Goal: Information Seeking & Learning: Check status

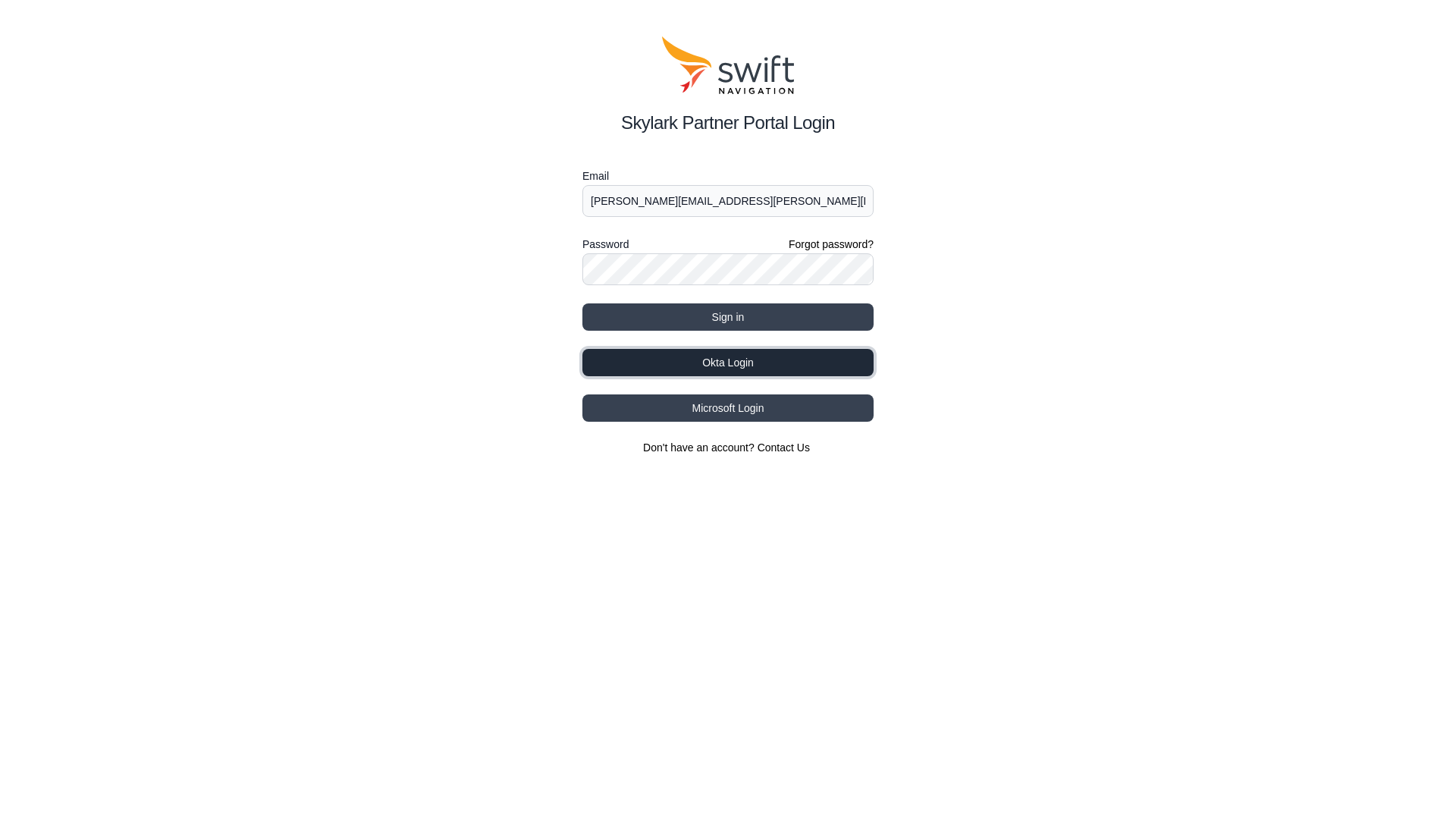
click at [718, 365] on button "Okta Login" at bounding box center [728, 363] width 291 height 27
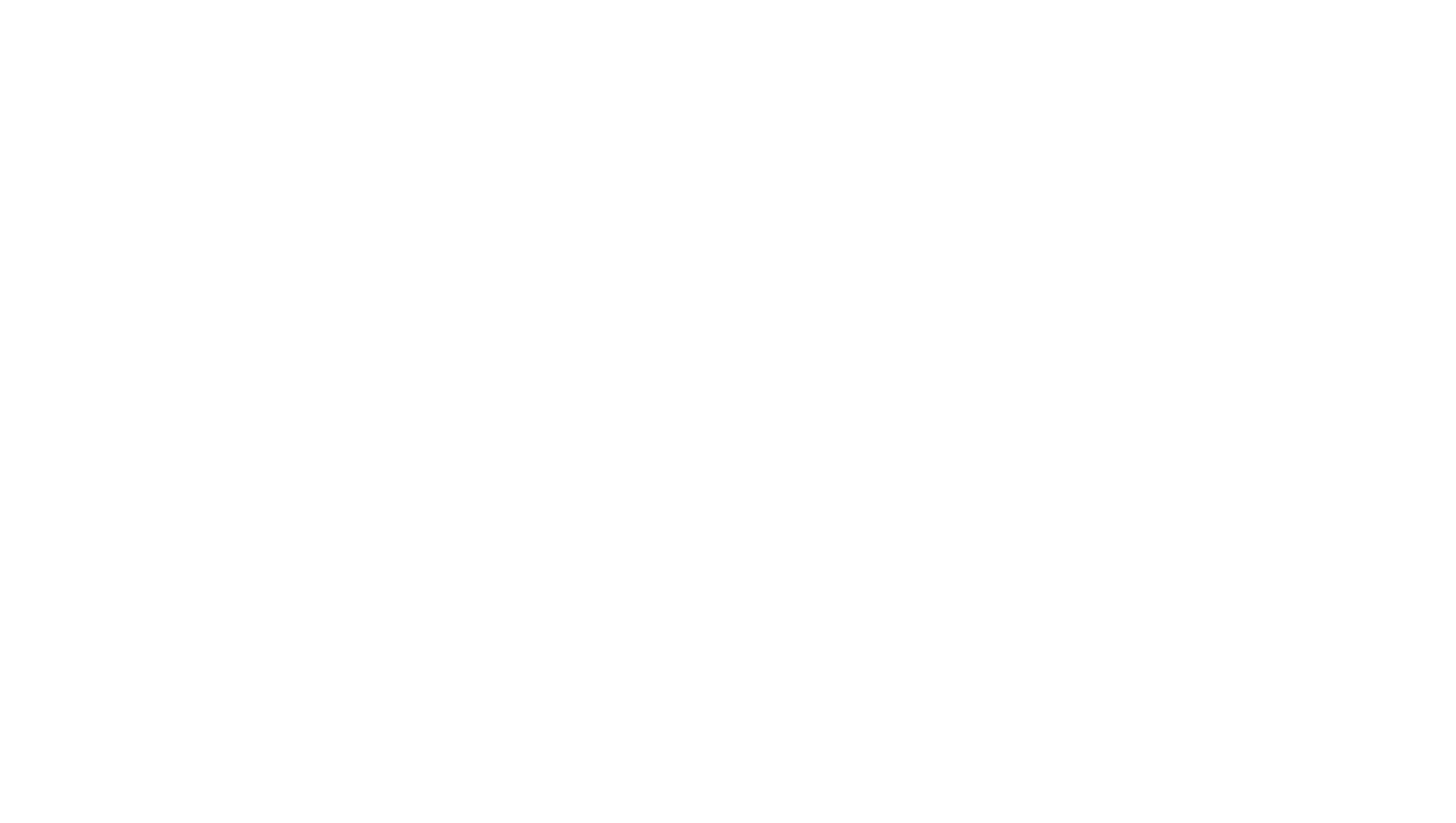
select select
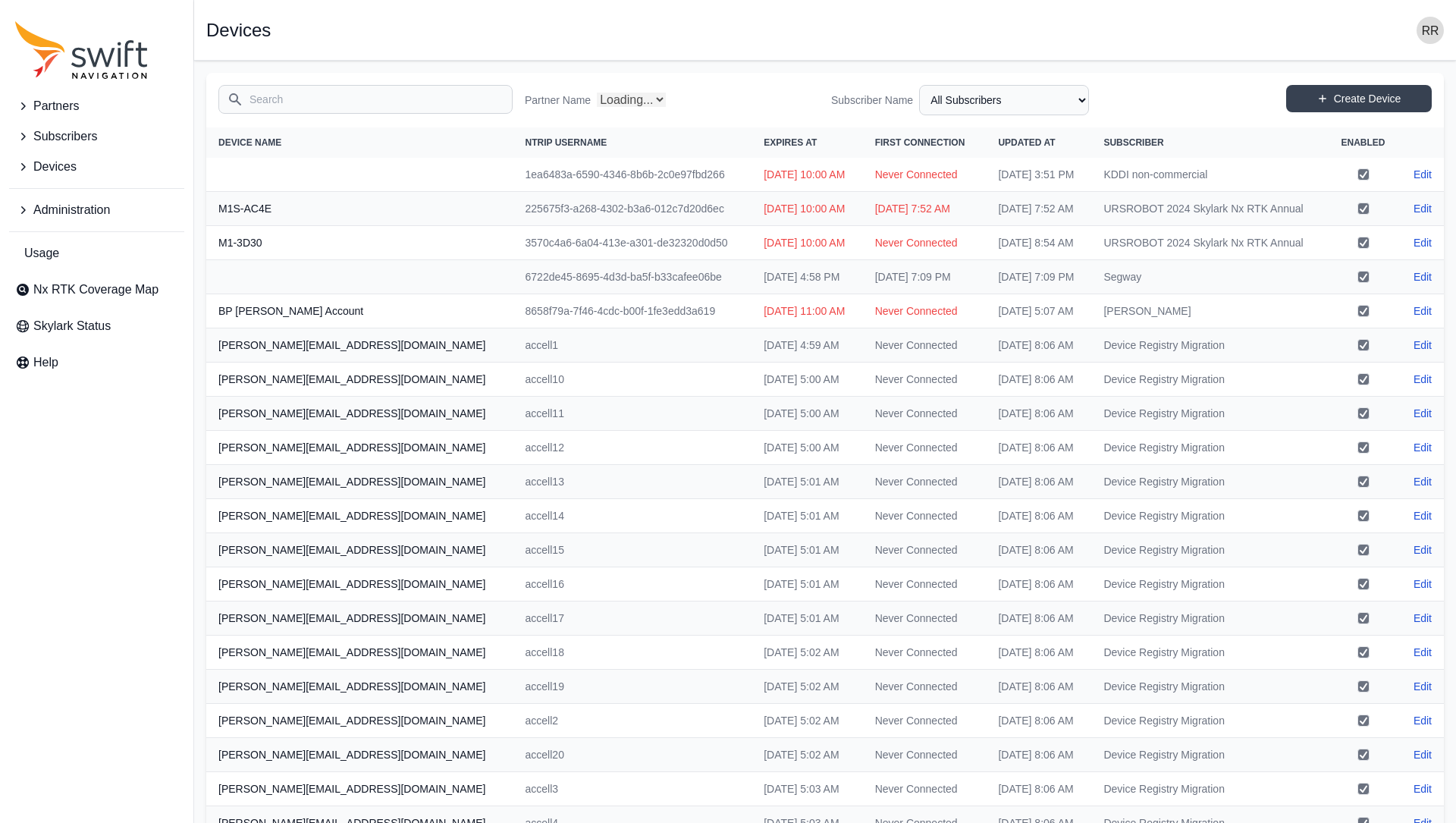
select select "Partner Name"
click at [356, 109] on input "Search" at bounding box center [365, 100] width 294 height 29
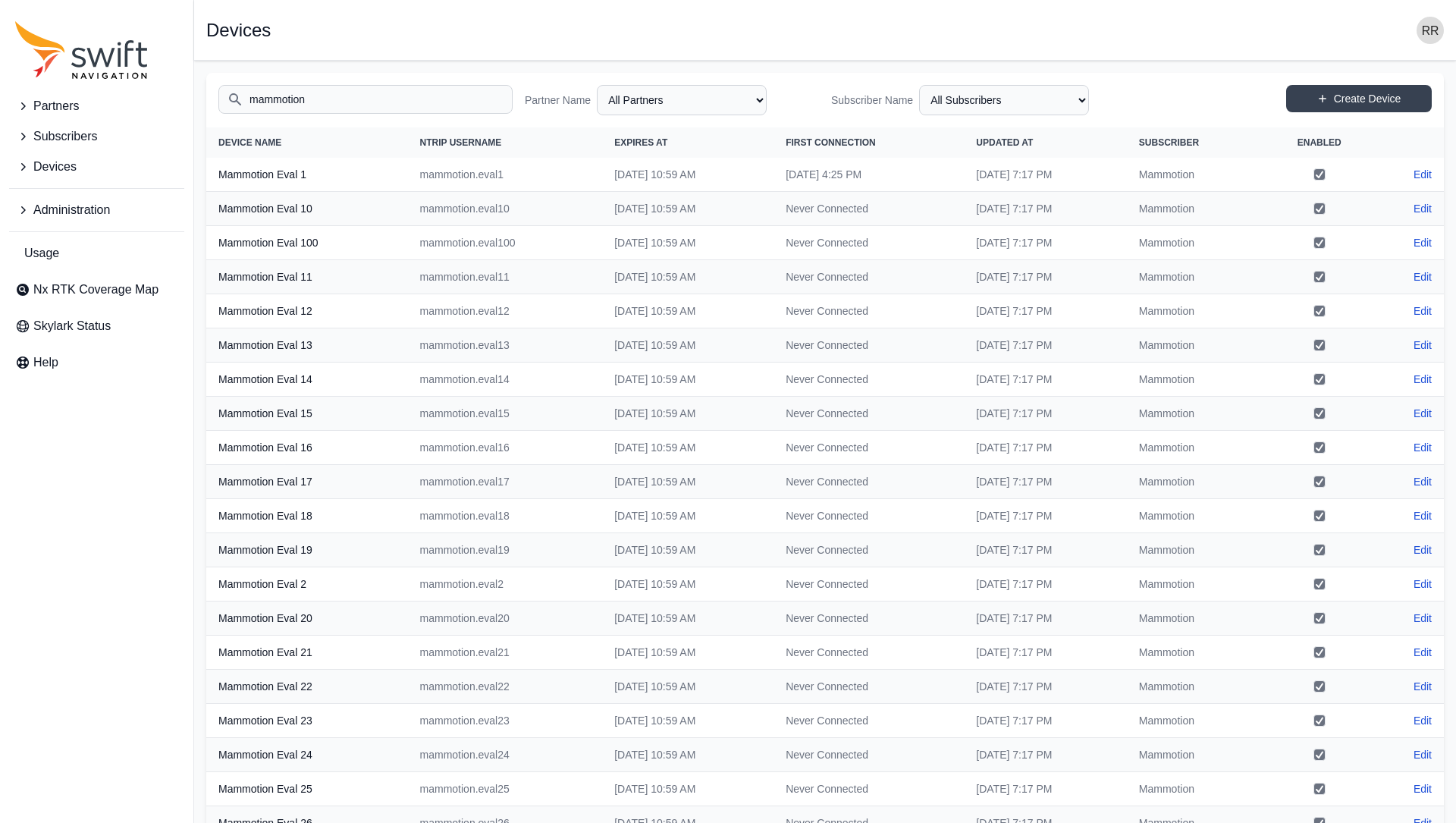
type input "mammotion"
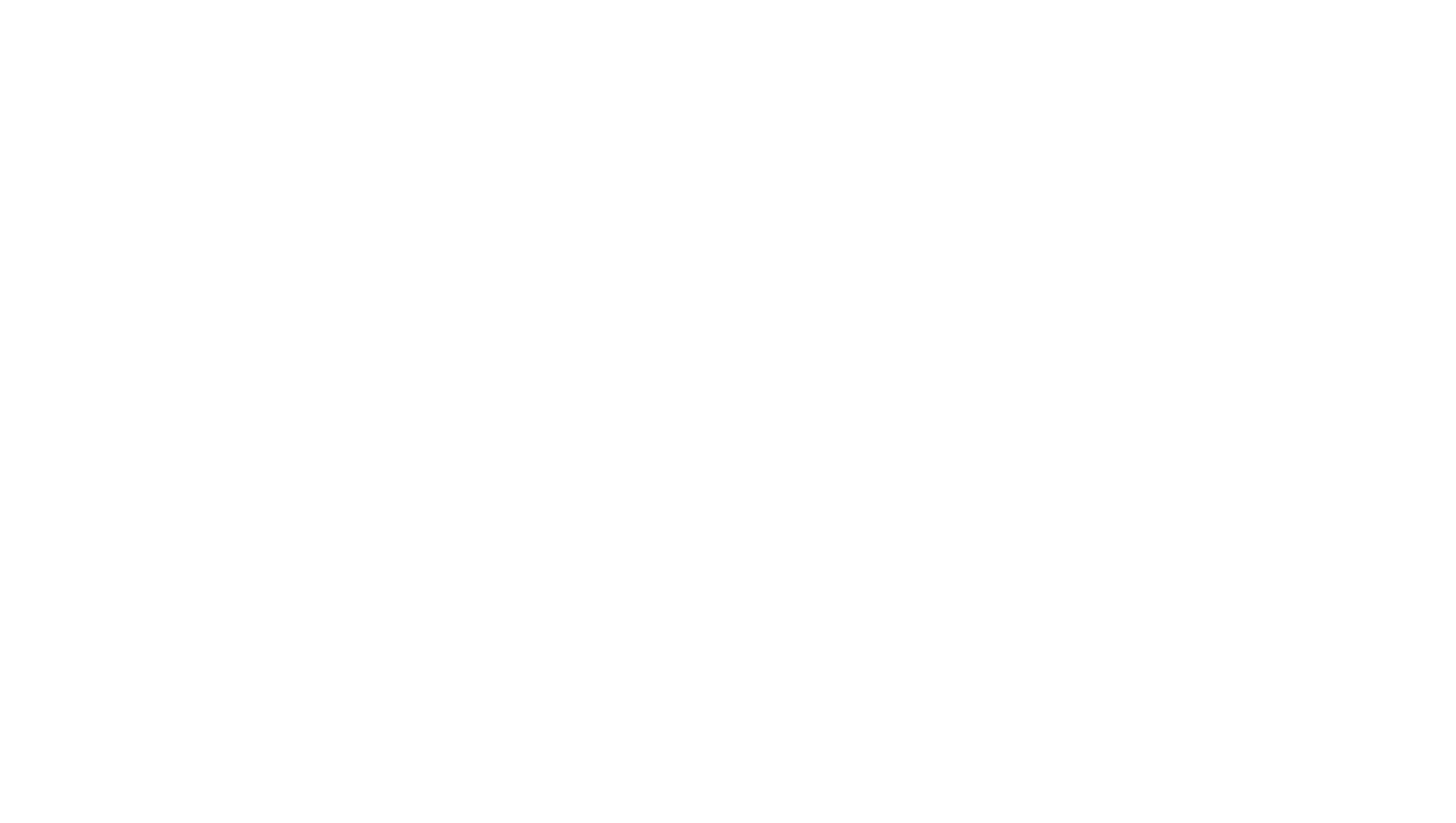
select select
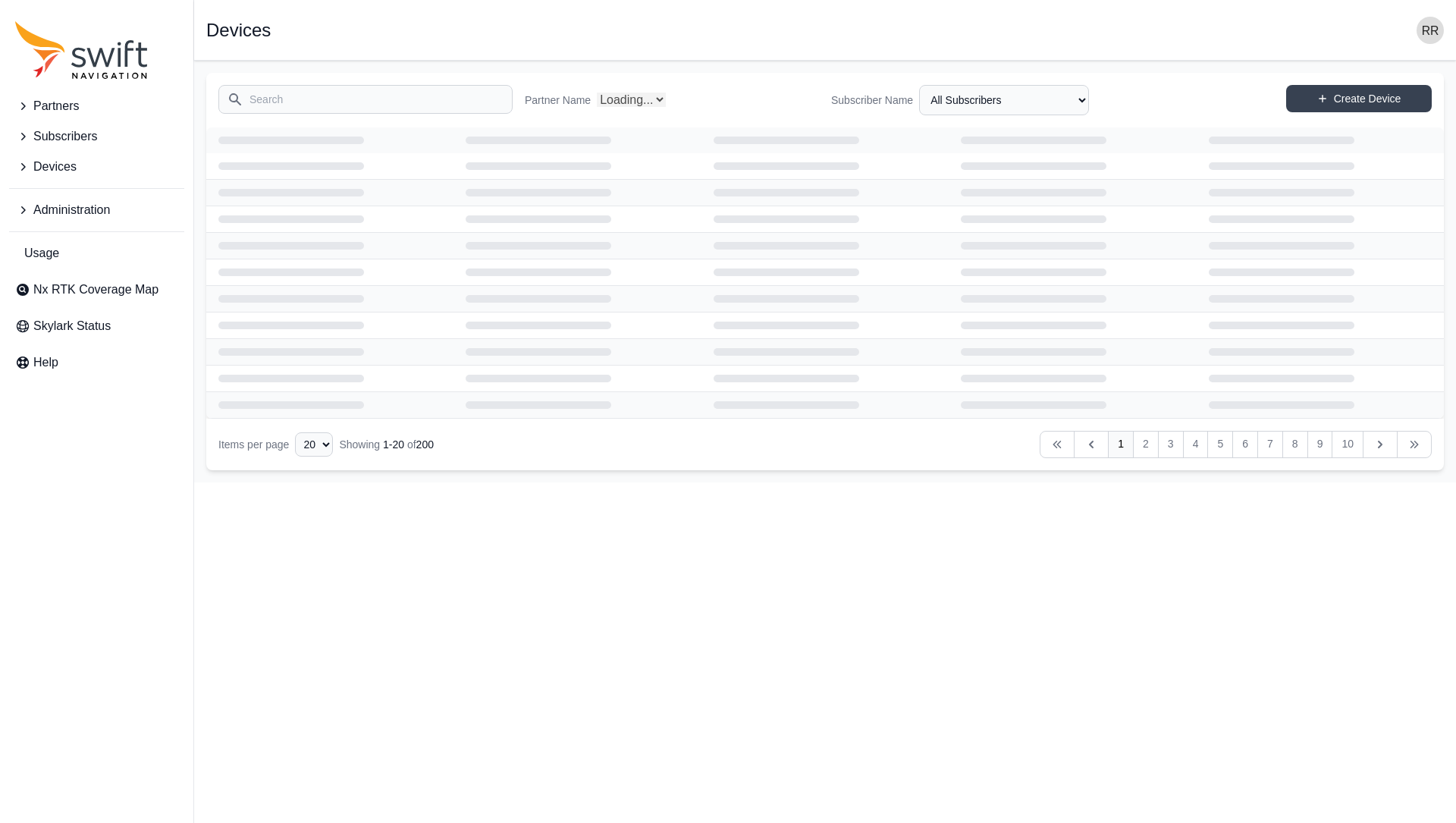
click at [362, 104] on input "Search" at bounding box center [365, 100] width 294 height 29
type input "mammotion"
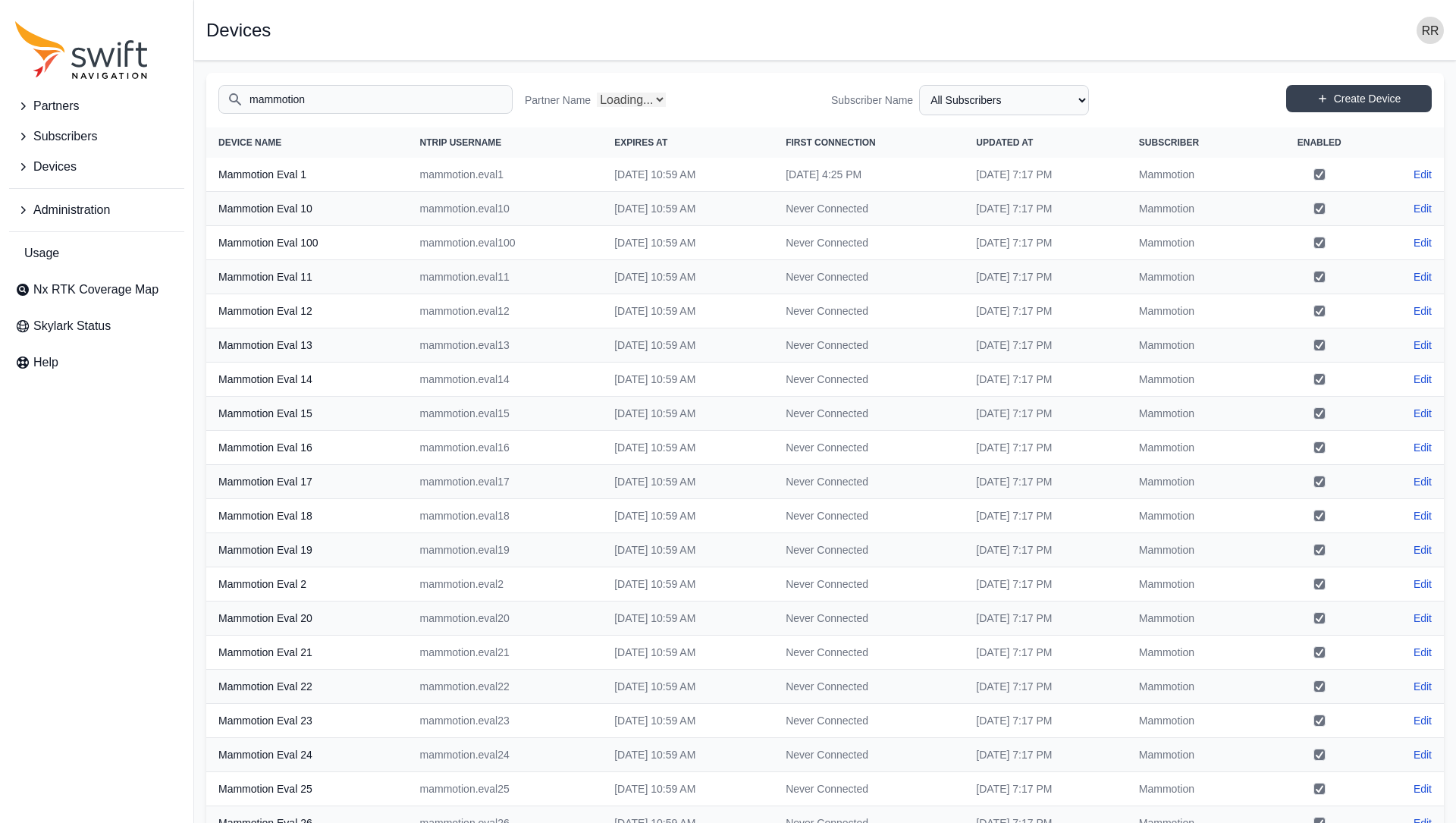
select select "Partner Name"
click at [125, 449] on div "Partners Subscribers Devices Administration Usage Nx RTK Coverage Map Skylark S…" at bounding box center [97, 411] width 194 height 823
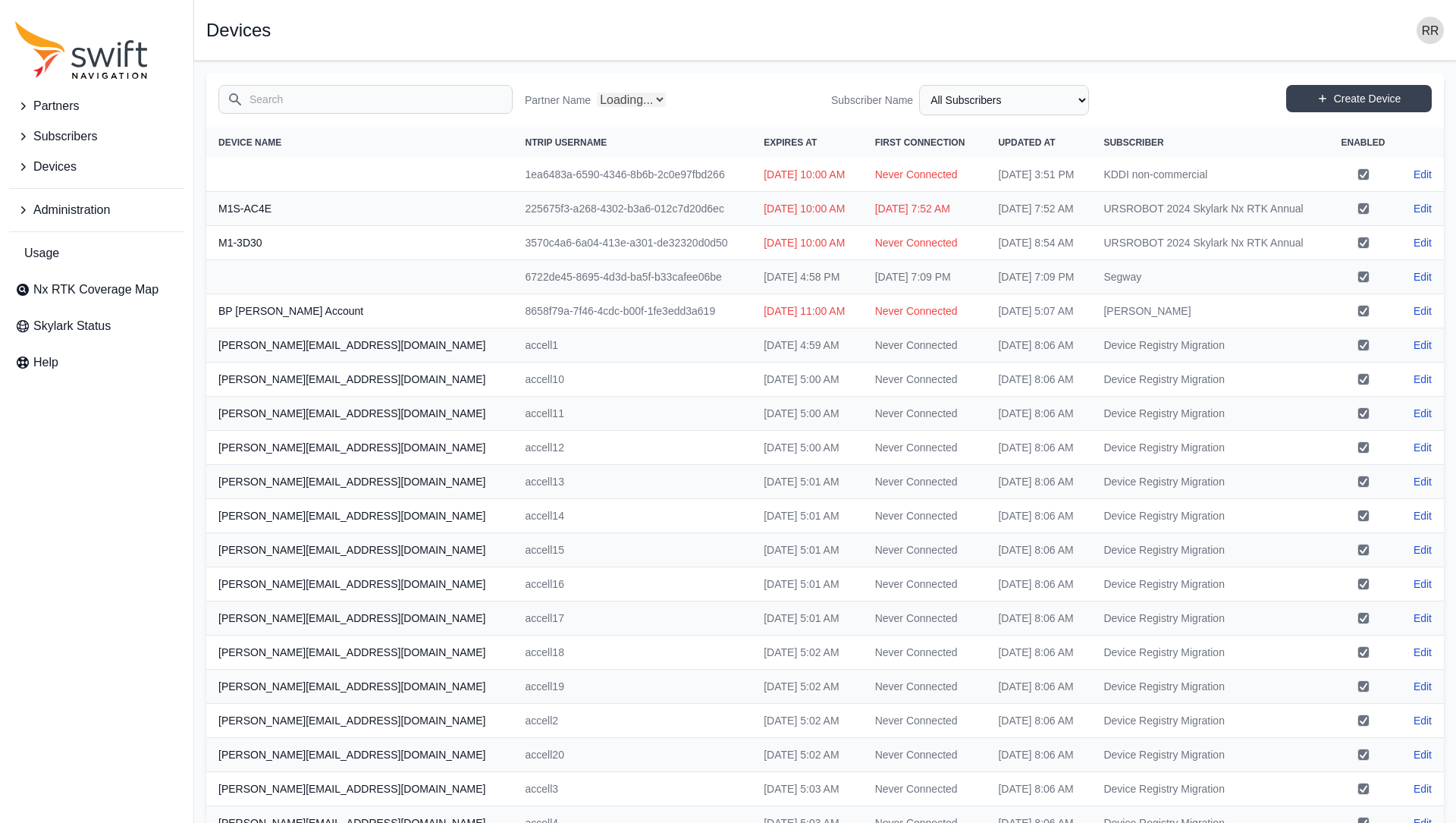
select select "Partner Name"
click at [365, 91] on input "Search" at bounding box center [365, 100] width 294 height 29
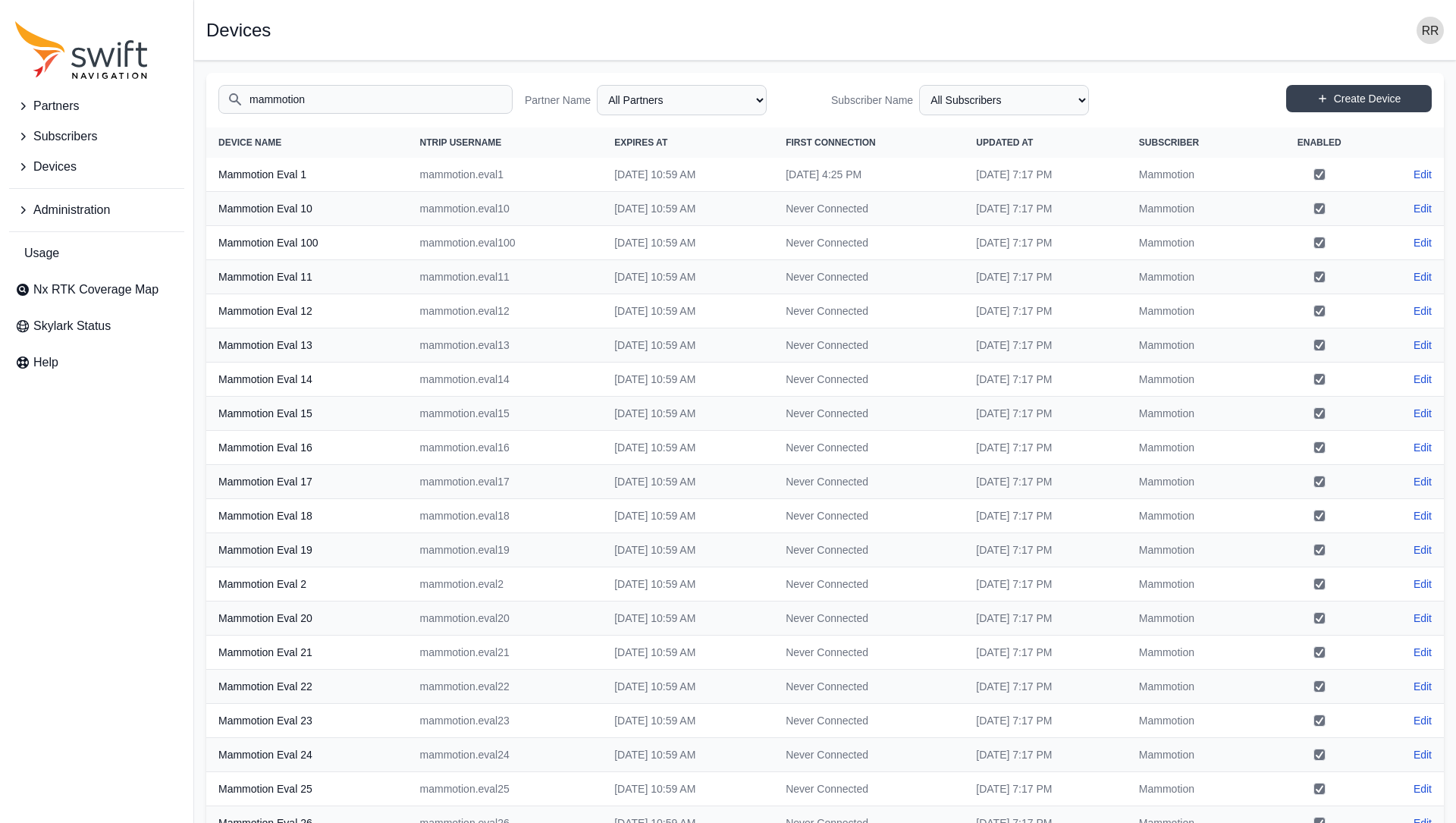
type input "mammotion"
drag, startPoint x: 364, startPoint y: 181, endPoint x: 380, endPoint y: 209, distance: 32.2
click at [364, 181] on th "Mammotion Eval 1" at bounding box center [307, 174] width 202 height 34
click at [827, 181] on td "[DATE] 4:25 PM" at bounding box center [869, 174] width 190 height 34
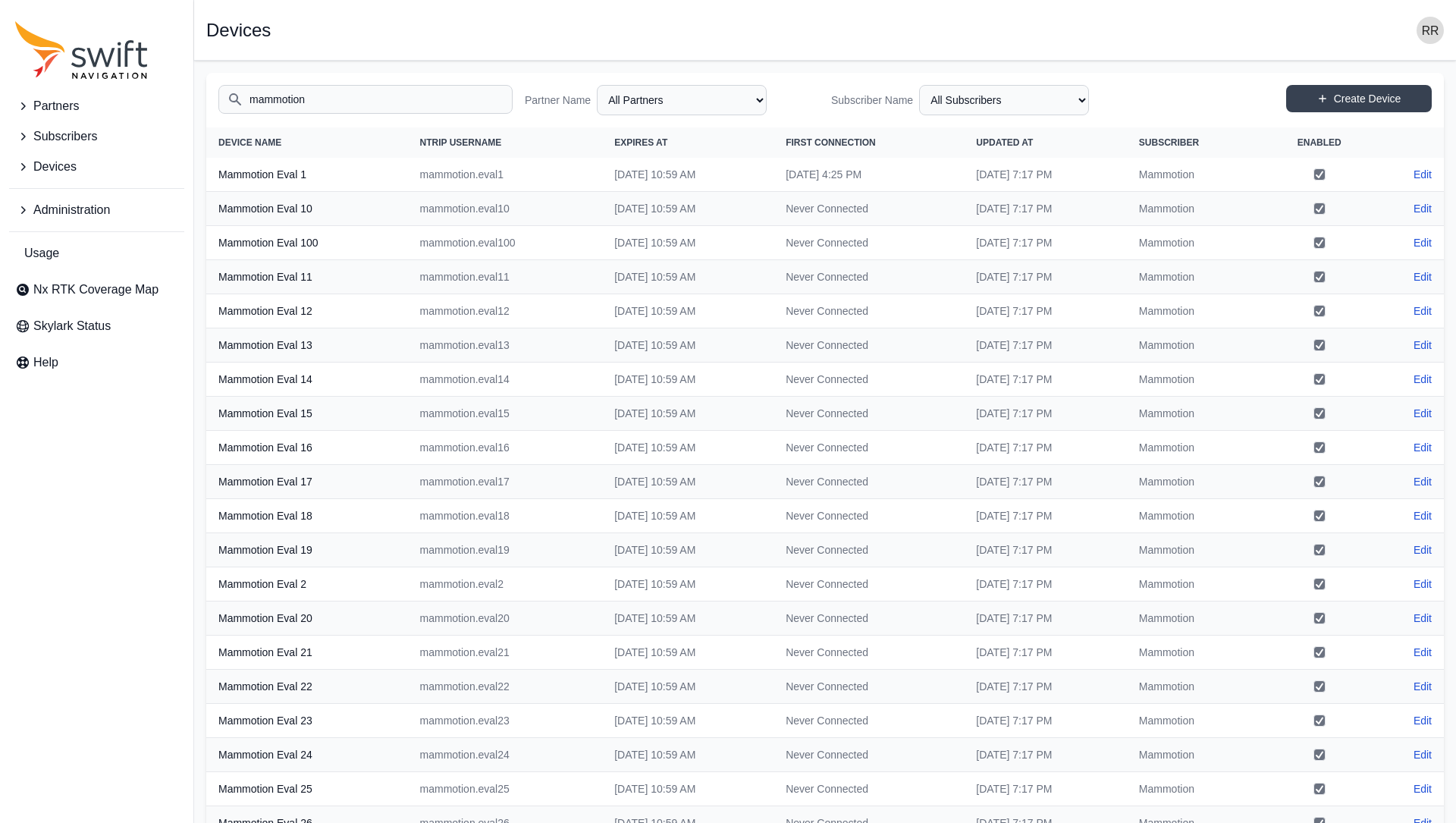
click at [827, 181] on td "[DATE] 4:25 PM" at bounding box center [869, 174] width 190 height 34
click at [20, 484] on div "Partners Subscribers Devices Administration Usage Nx RTK Coverage Map Skylark S…" at bounding box center [97, 411] width 194 height 823
drag, startPoint x: 127, startPoint y: 406, endPoint x: 152, endPoint y: 391, distance: 29.2
click at [133, 403] on div "Partners Subscribers Devices Administration Usage Nx RTK Coverage Map Skylark S…" at bounding box center [97, 411] width 194 height 823
